Goal: Information Seeking & Learning: Learn about a topic

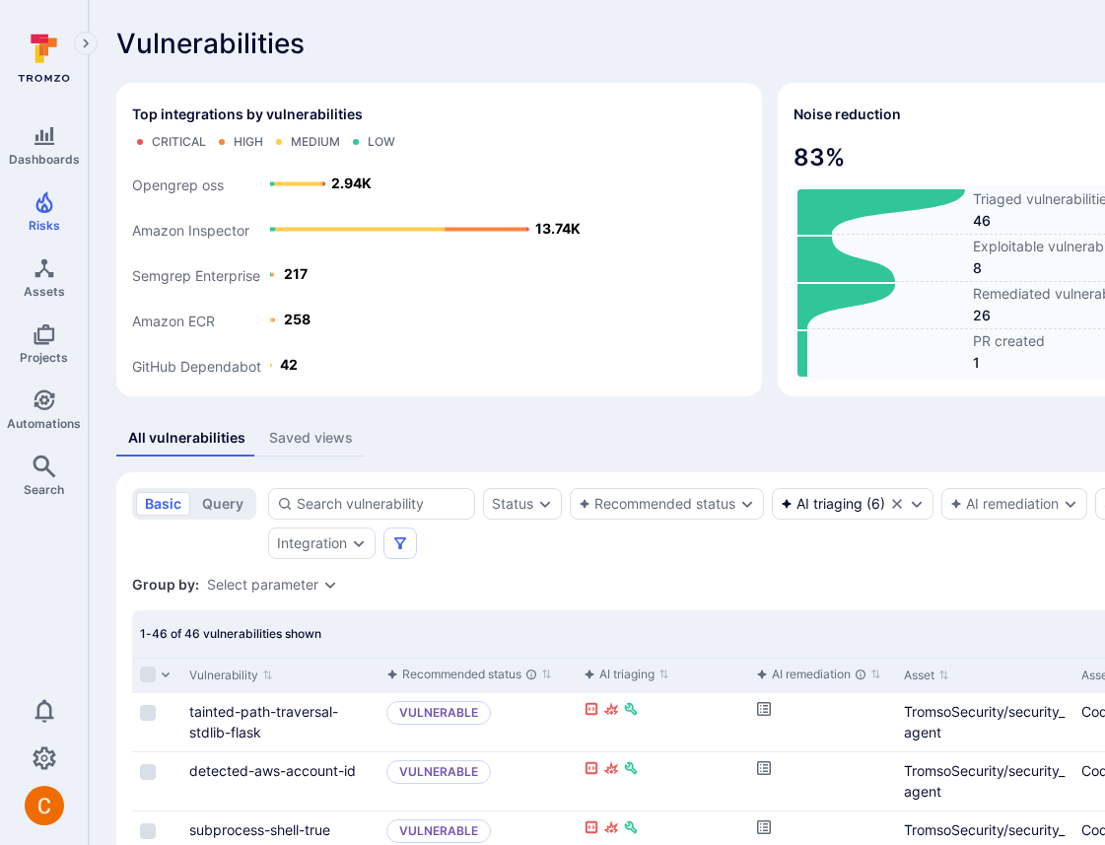
click at [454, 45] on div "Vulnerabilities Hide overview Add vulnerability" at bounding box center [754, 44] width 1276 height 32
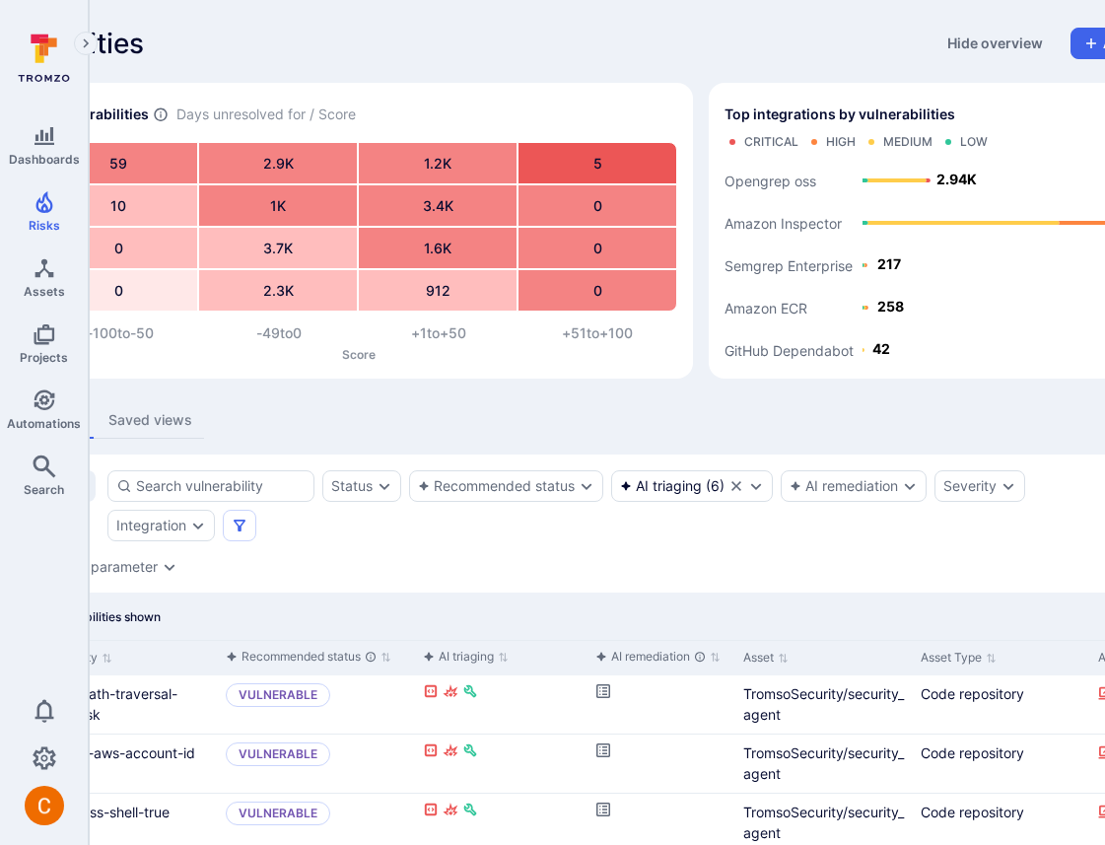
scroll to position [0, 315]
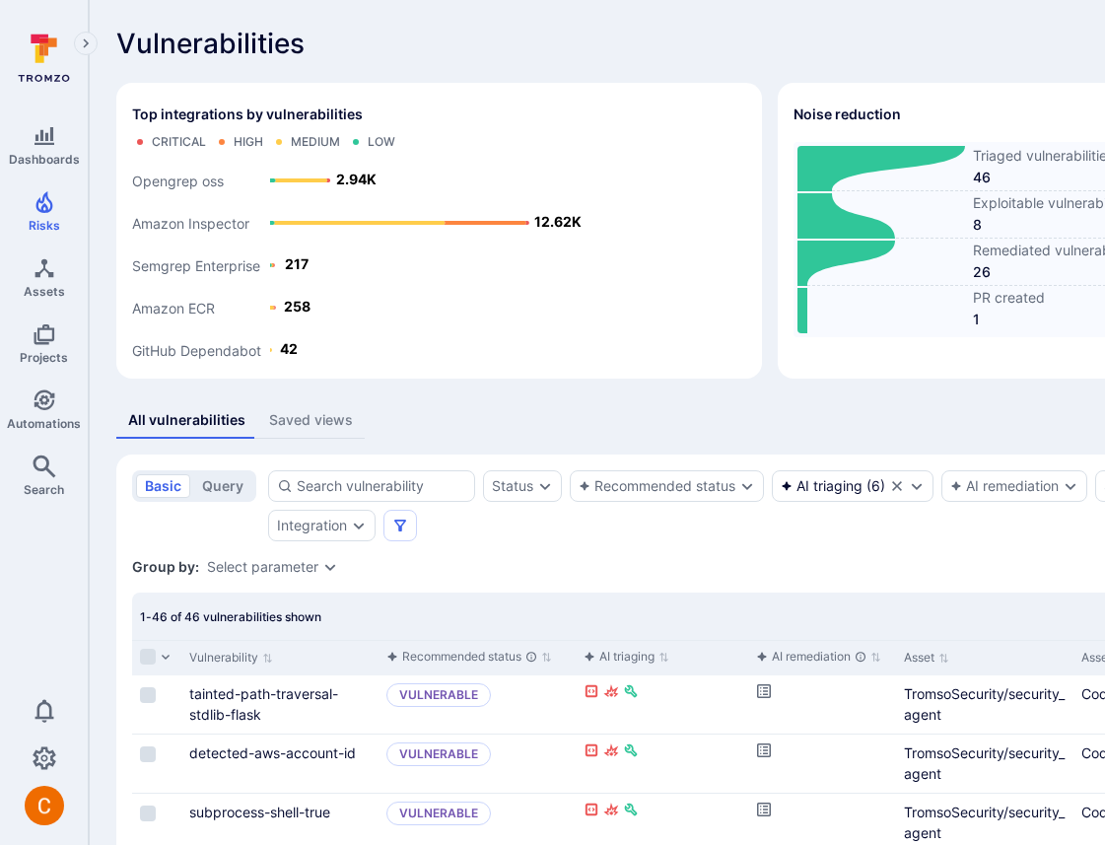
click at [394, 410] on div "All vulnerabilities Saved views" at bounding box center [754, 420] width 1276 height 36
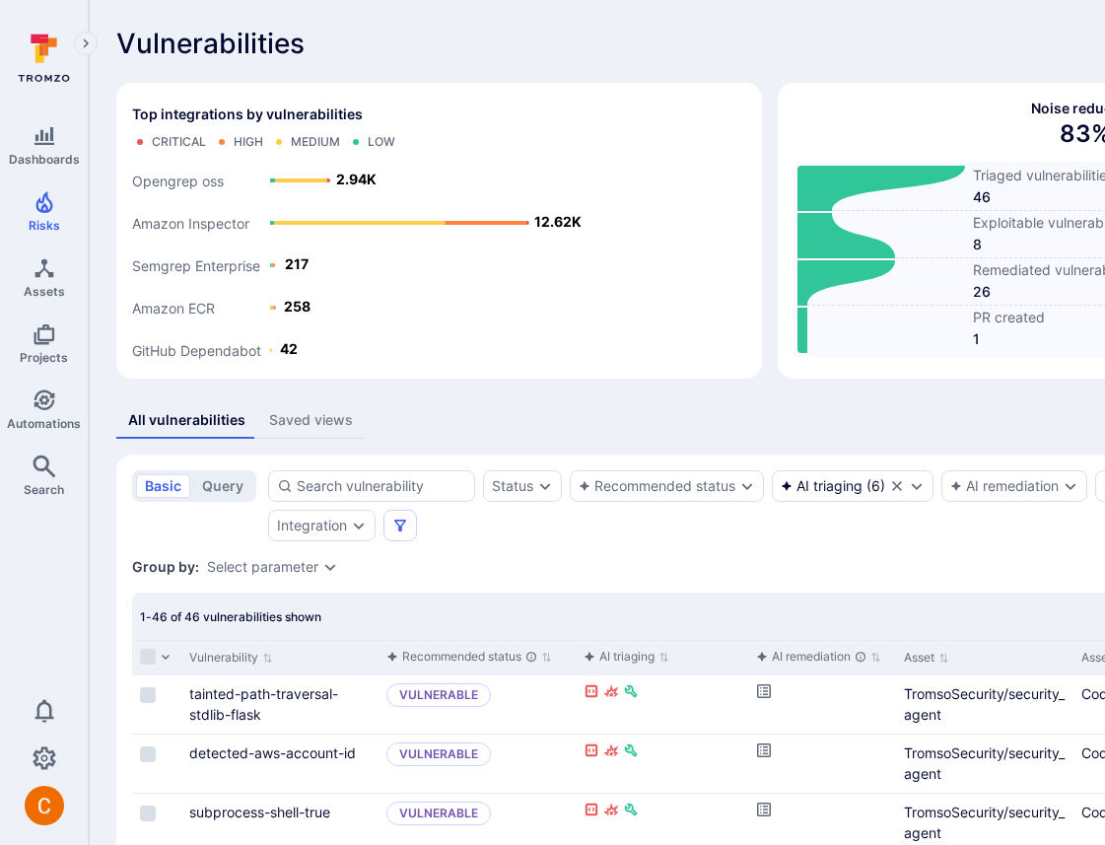
click at [740, 31] on div "Vulnerabilities Hide overview Add vulnerability" at bounding box center [754, 44] width 1276 height 32
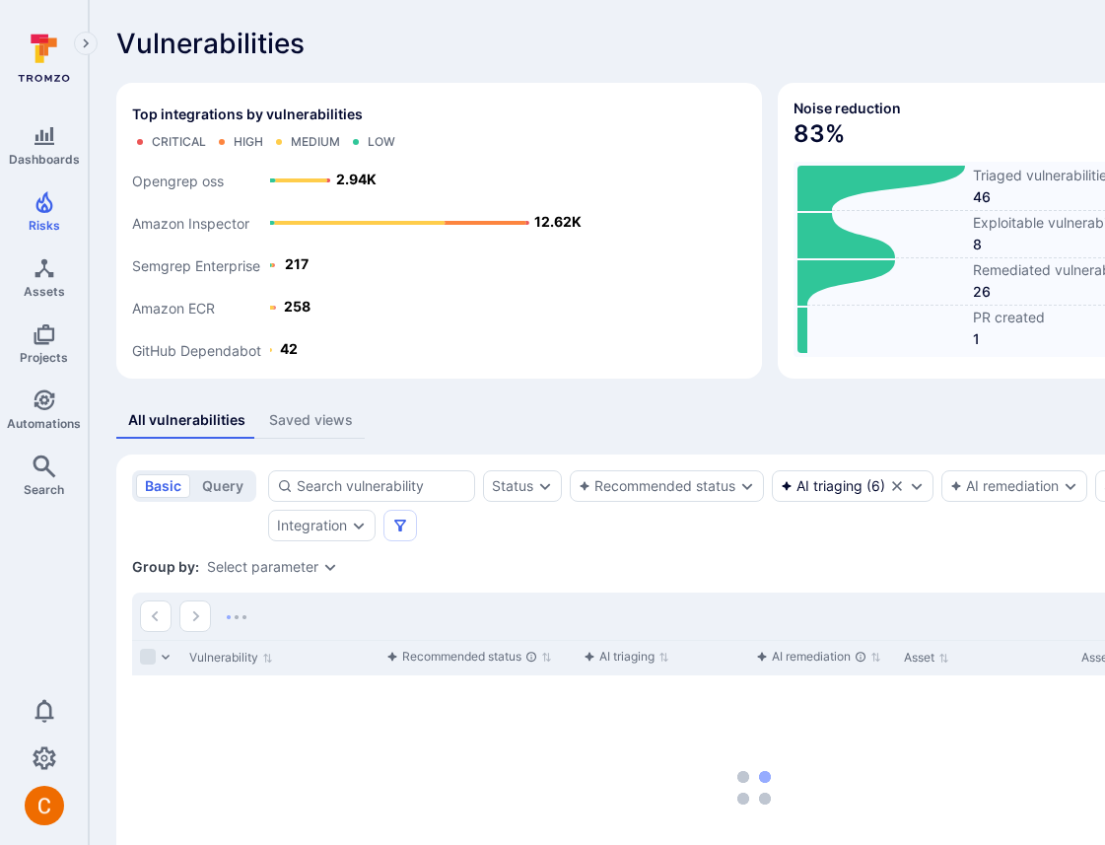
click at [720, 62] on div "Vulnerabilities Hide overview Add vulnerability Top integrations by vulnerabili…" at bounding box center [754, 509] width 1331 height 1019
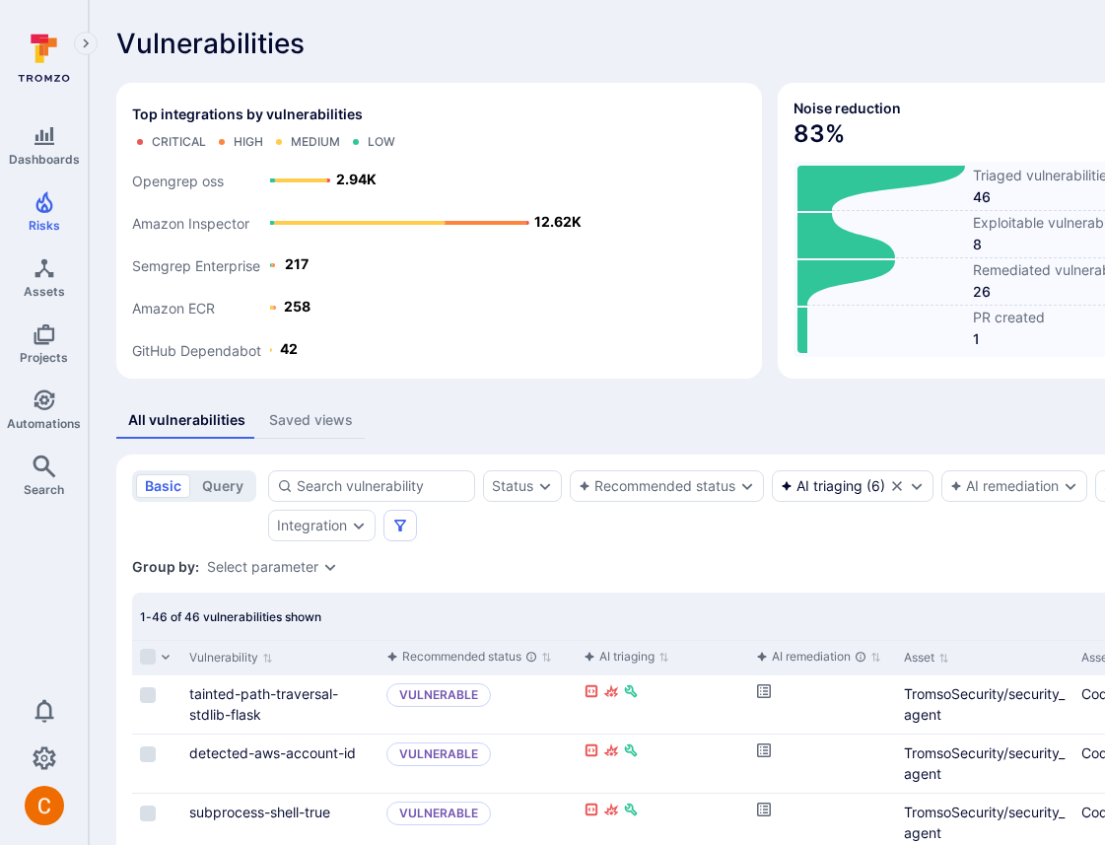
click at [626, 38] on div "Vulnerabilities Hide overview Add vulnerability" at bounding box center [754, 44] width 1276 height 32
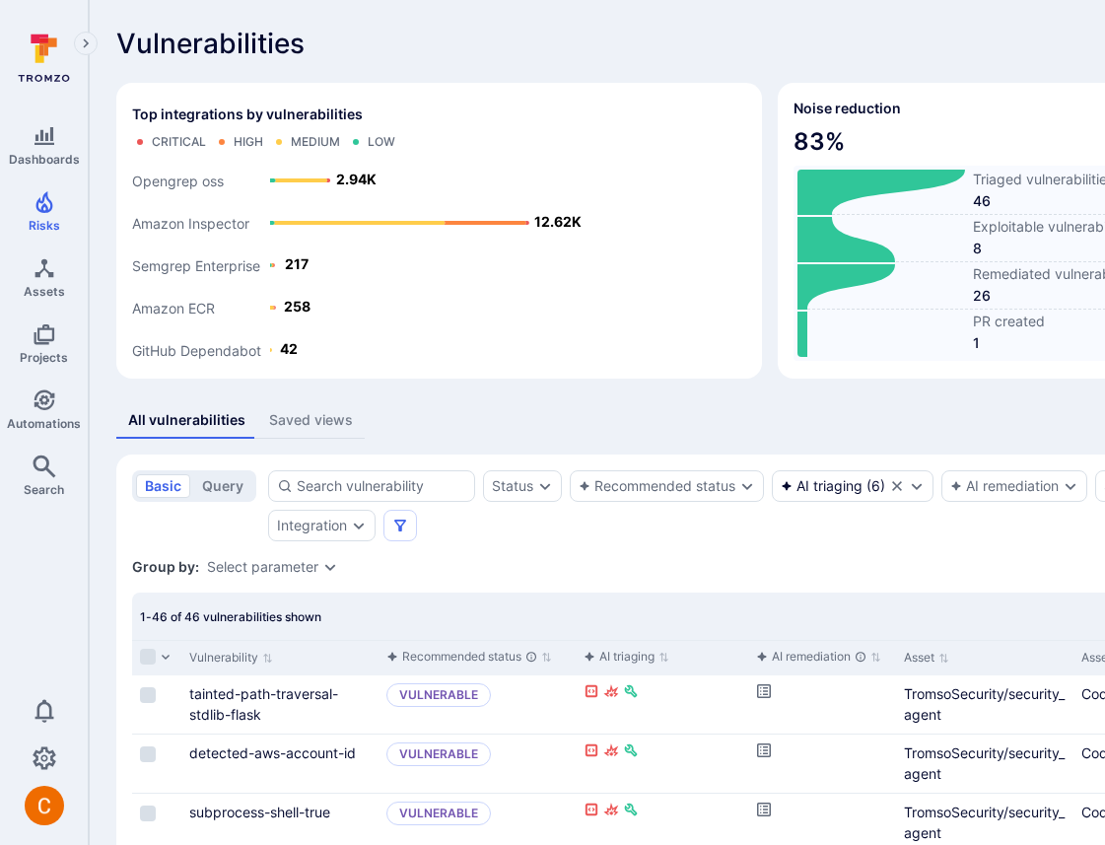
click at [778, 85] on section "Noise reduction 83 % Triaged vulnerabilities 46 Exploitable vulnerabilities 8 R…" at bounding box center [1085, 231] width 614 height 296
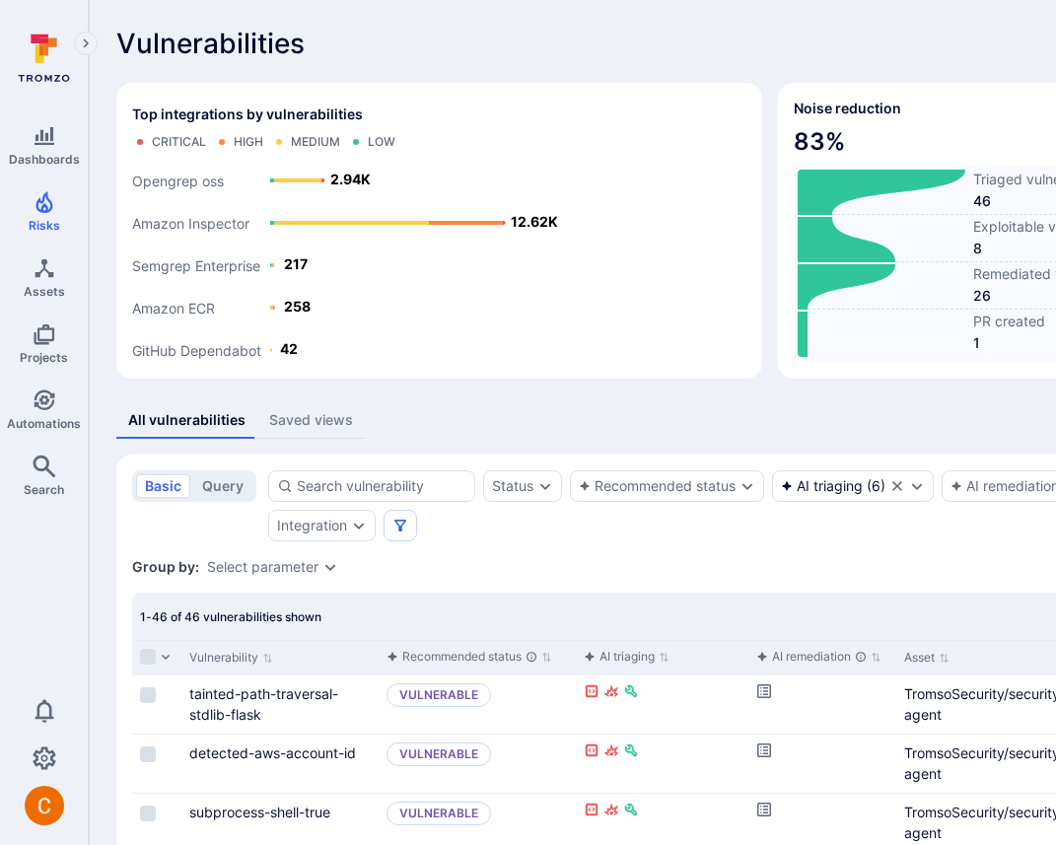
click at [579, 55] on div "Vulnerabilities Hide overview Add vulnerability" at bounding box center [754, 44] width 1276 height 32
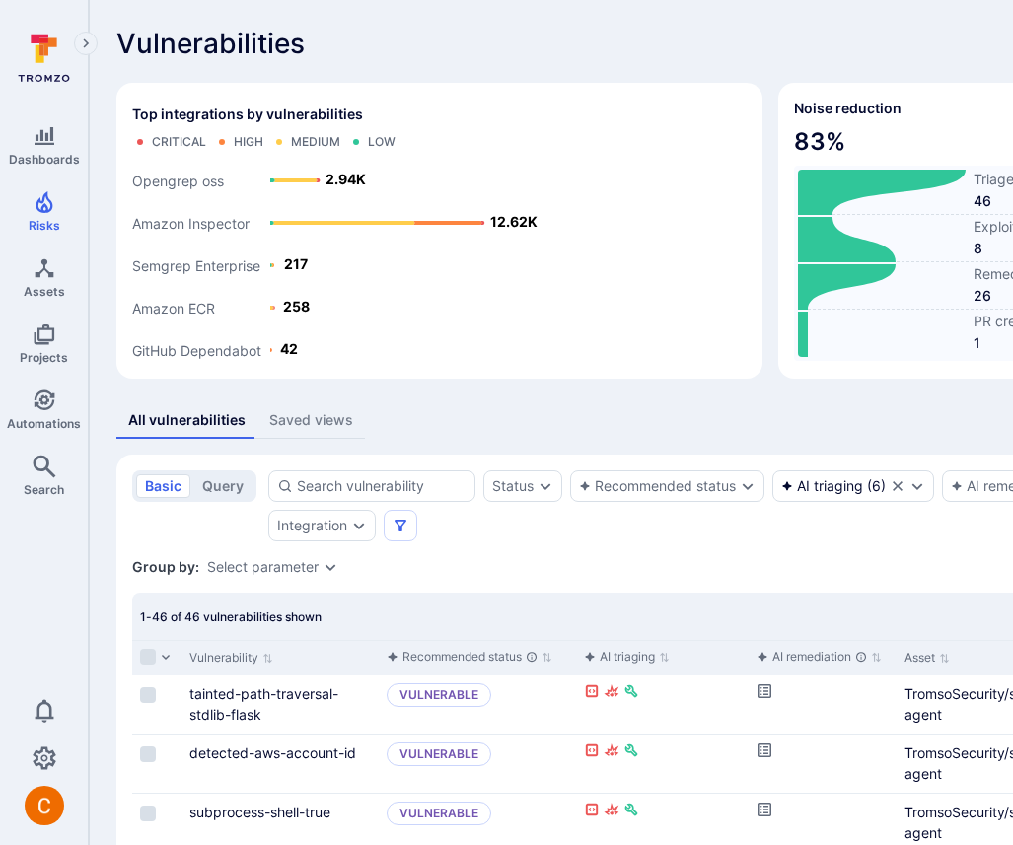
click at [794, 102] on h2 "Noise reduction" at bounding box center [847, 109] width 107 height 20
